Goal: Task Accomplishment & Management: Use online tool/utility

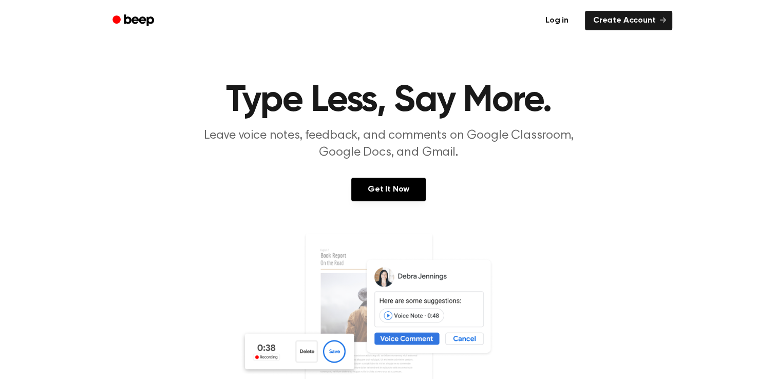
click at [561, 30] on link "Log in" at bounding box center [557, 21] width 44 height 24
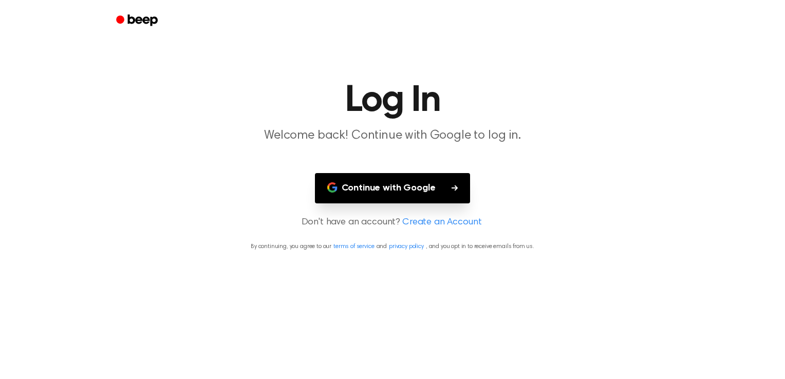
click at [393, 177] on button "Continue with Google" at bounding box center [393, 188] width 156 height 30
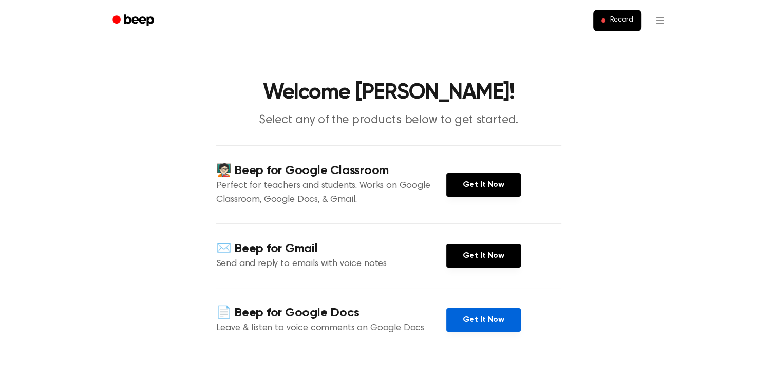
click at [485, 328] on link "Get It Now" at bounding box center [483, 320] width 74 height 24
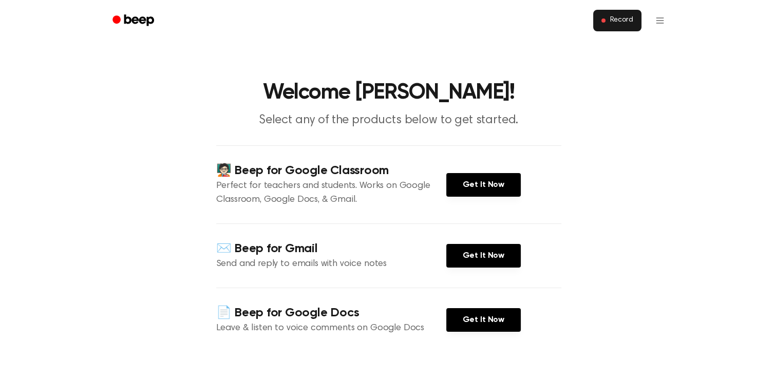
click at [631, 25] on button "Record" at bounding box center [617, 21] width 48 height 22
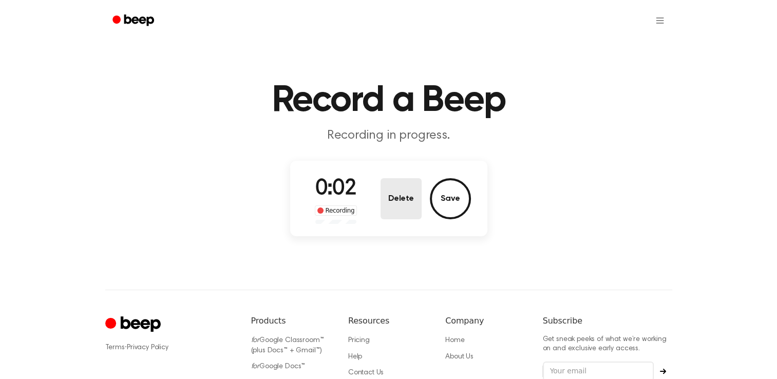
click at [405, 197] on button "Delete" at bounding box center [401, 198] width 41 height 41
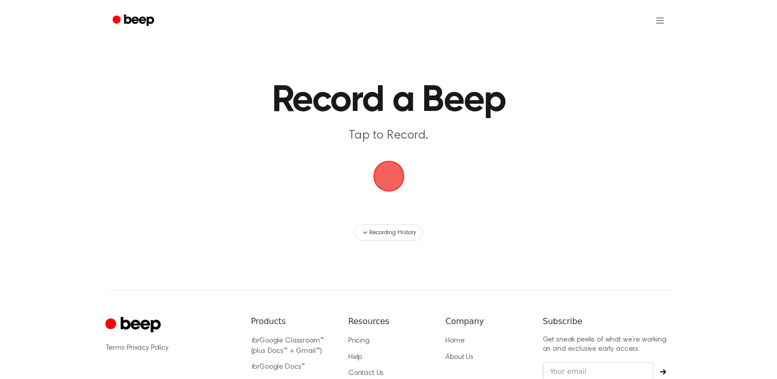
click at [390, 184] on span "button" at bounding box center [388, 176] width 29 height 29
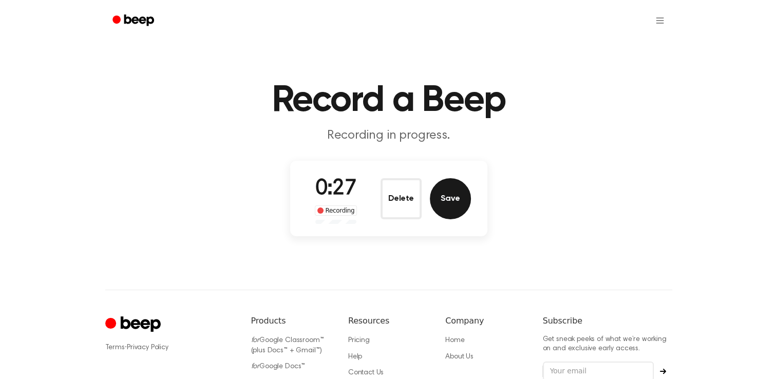
click at [450, 204] on button "Save" at bounding box center [450, 198] width 41 height 41
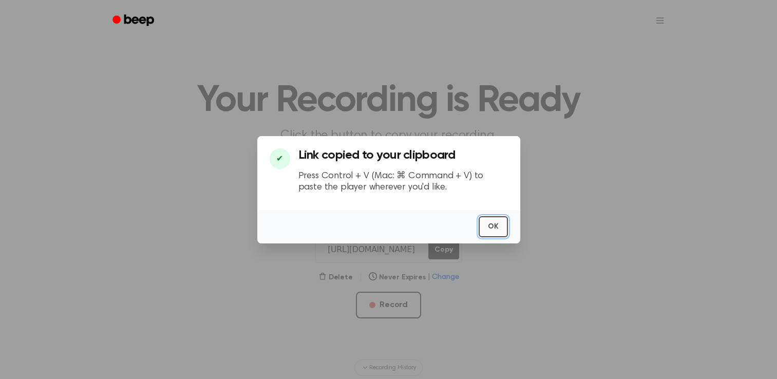
click at [493, 219] on button "OK" at bounding box center [493, 226] width 29 height 21
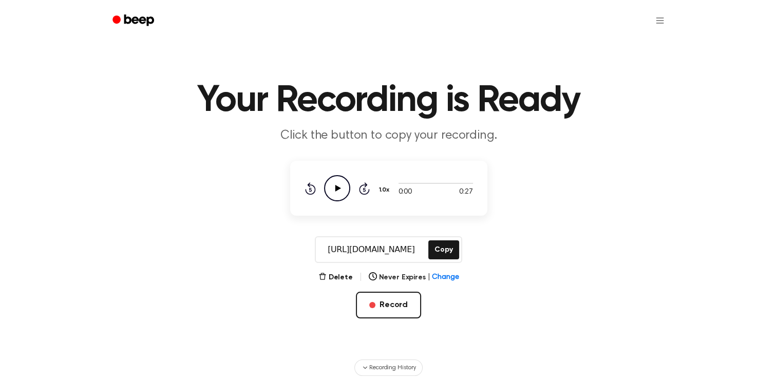
click at [323, 191] on div "Rewind 5 seconds Play Audio Skip 5 seconds" at bounding box center [337, 188] width 65 height 26
click at [330, 192] on icon "Play Audio" at bounding box center [337, 188] width 26 height 26
click at [339, 188] on icon "Pause Audio" at bounding box center [337, 188] width 26 height 26
click at [338, 186] on icon "Play Audio" at bounding box center [337, 188] width 26 height 26
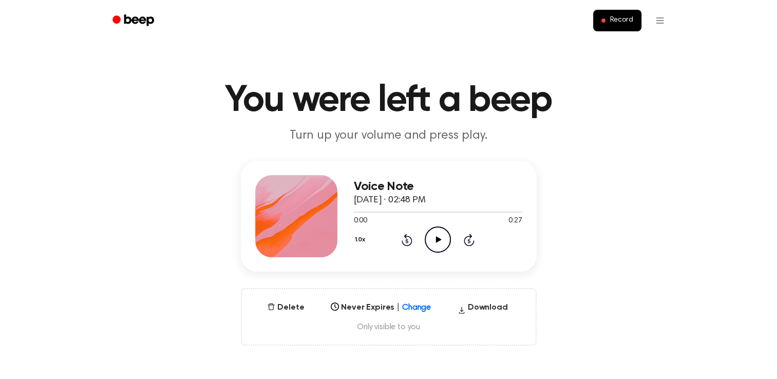
click at [433, 244] on icon "Play Audio" at bounding box center [438, 239] width 26 height 26
